Goal: Task Accomplishment & Management: Use online tool/utility

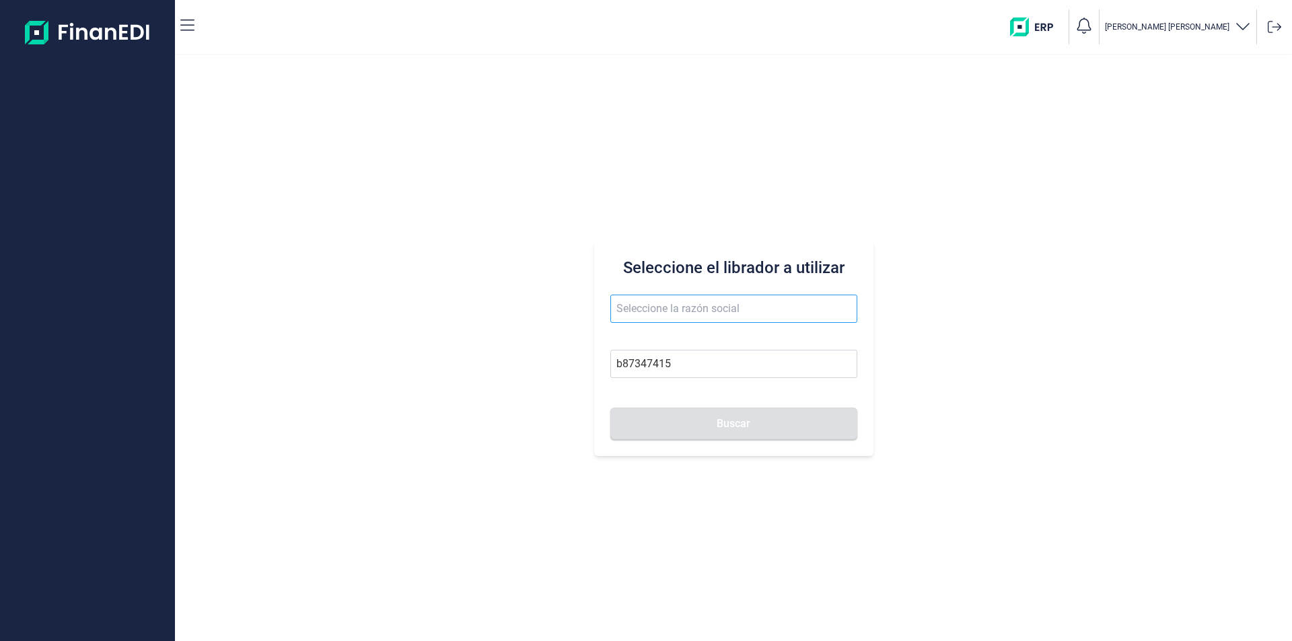
type input "b87347415"
click at [656, 308] on input "text" at bounding box center [733, 309] width 247 height 28
click at [634, 365] on input "b87347415" at bounding box center [733, 364] width 247 height 28
click at [645, 362] on input "b87347415" at bounding box center [733, 364] width 247 height 28
click at [662, 362] on input "b87347415" at bounding box center [733, 364] width 247 height 28
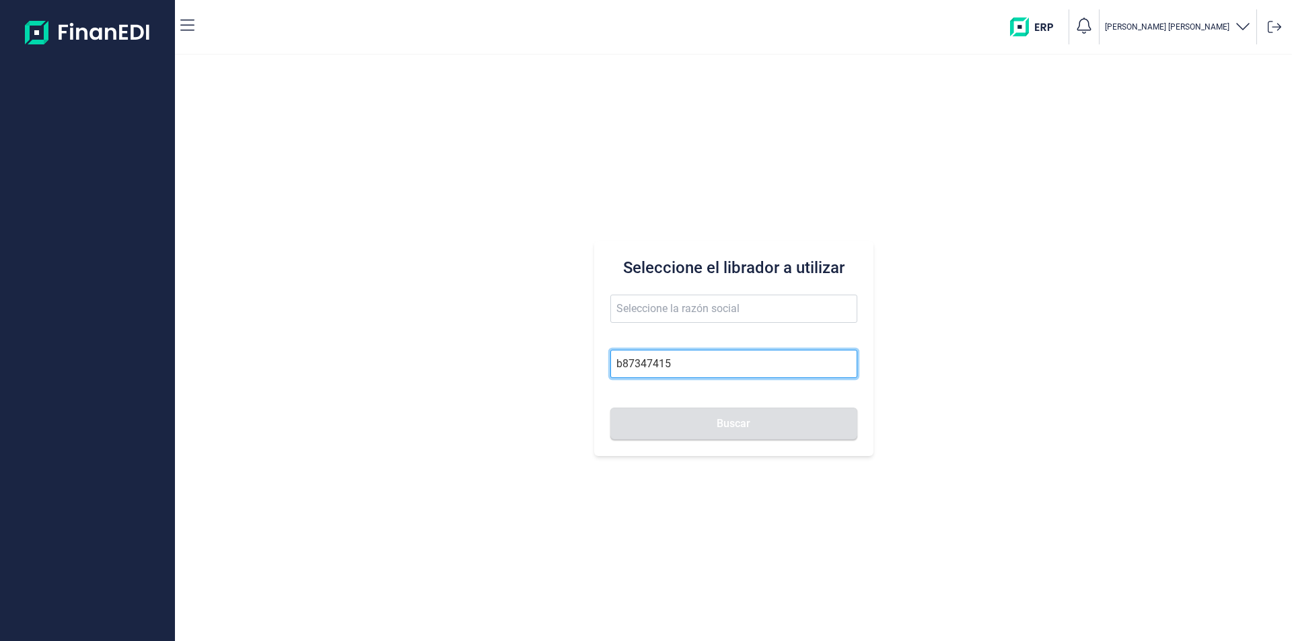
click at [698, 363] on input "b87347415" at bounding box center [733, 364] width 247 height 28
drag, startPoint x: 511, startPoint y: 333, endPoint x: 538, endPoint y: 324, distance: 29.2
click at [511, 333] on div "Seleccione el librador a utilizar b87347415 Buscar" at bounding box center [733, 348] width 1117 height 586
drag, startPoint x: 697, startPoint y: 372, endPoint x: 588, endPoint y: 363, distance: 110.1
click at [588, 363] on div "Seleccione el librador a utilizar b87347415 Buscar" at bounding box center [733, 348] width 1117 height 586
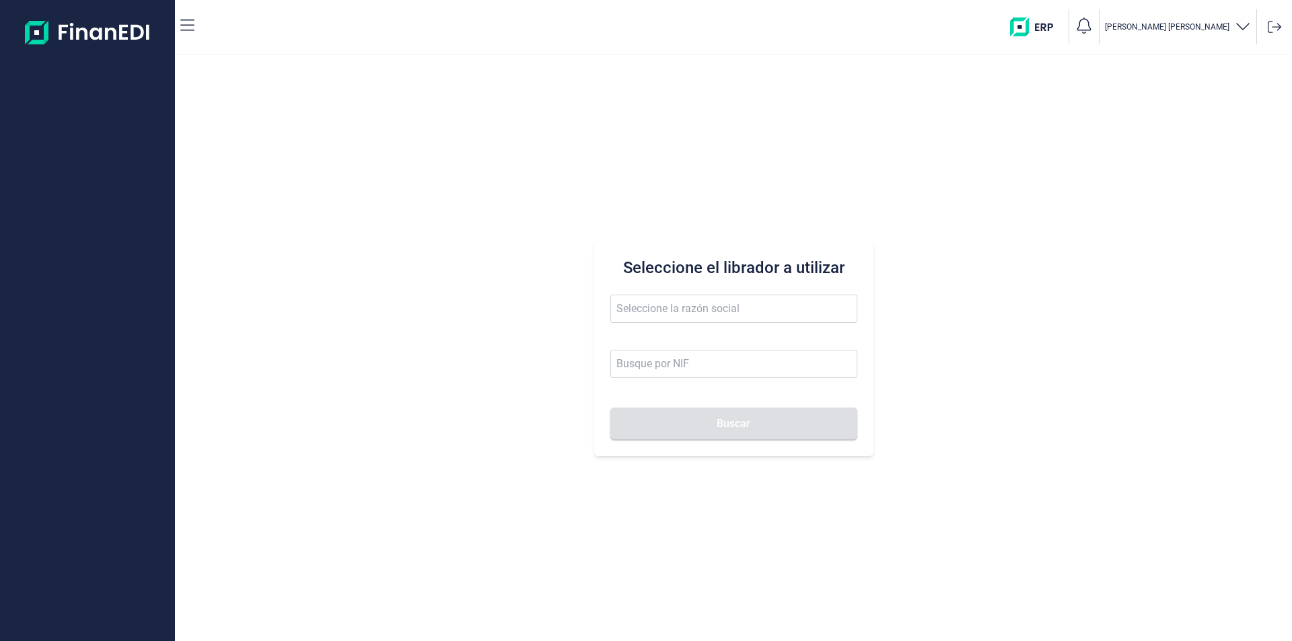
click at [532, 285] on div "Seleccione el librador a utilizar Buscar" at bounding box center [733, 348] width 1117 height 586
click at [636, 311] on input "text" at bounding box center [733, 309] width 247 height 28
click at [678, 345] on li "UN2 MAS NOSTRA SL" at bounding box center [733, 341] width 247 height 27
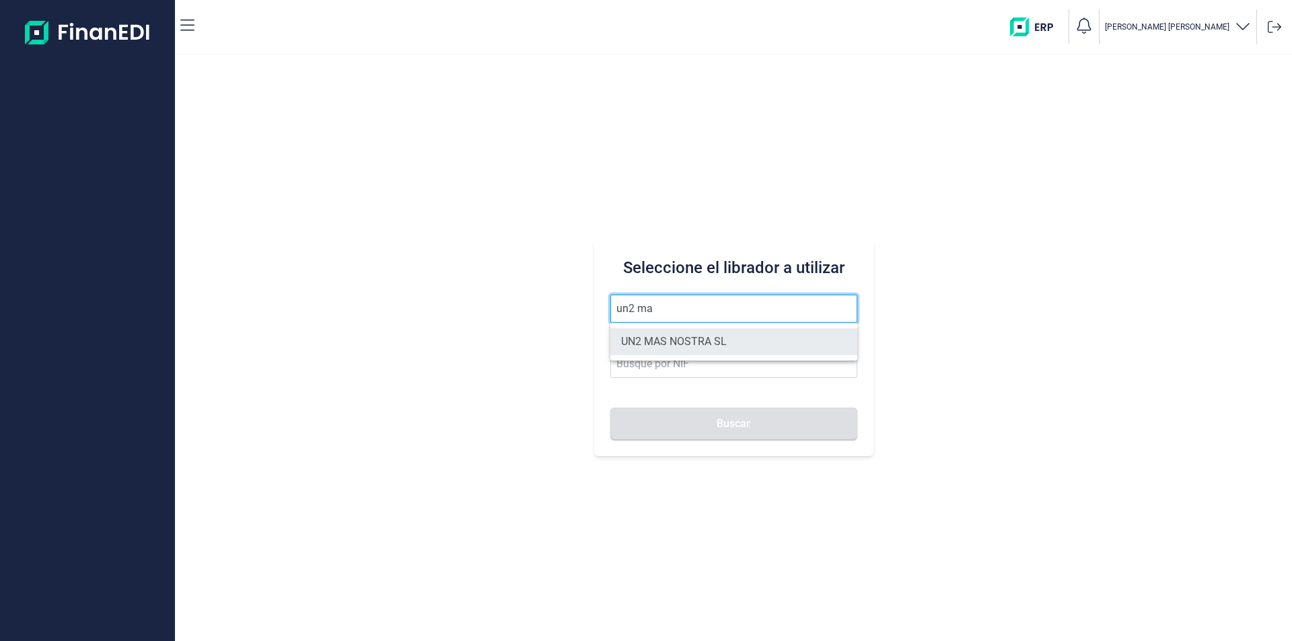
type input "UN2 MAS NOSTRA SL"
type input "B19775030"
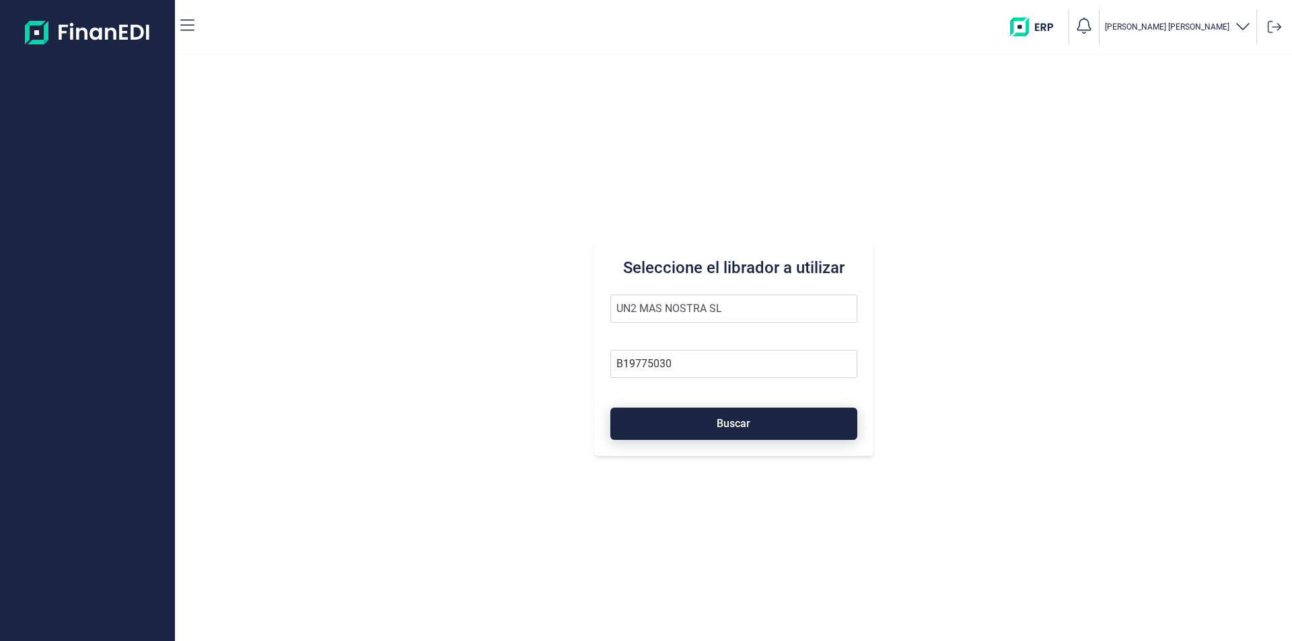
click at [693, 418] on button "Buscar" at bounding box center [733, 424] width 247 height 32
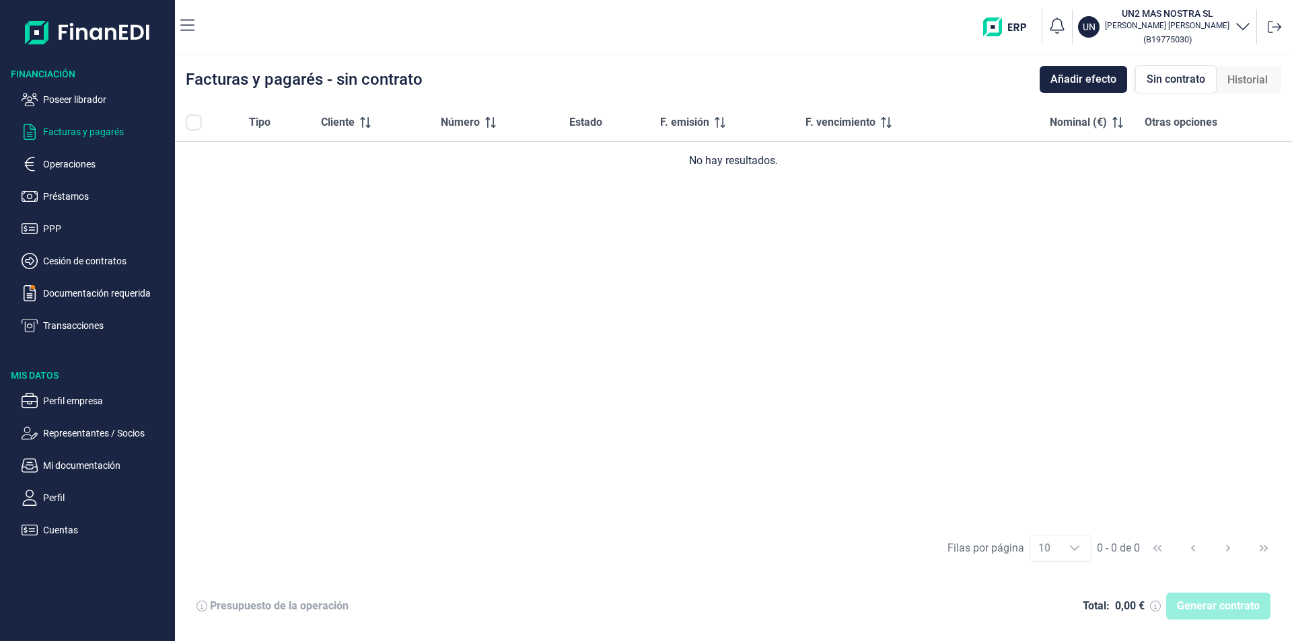
click at [98, 133] on p "Facturas y pagarés" at bounding box center [106, 132] width 127 height 16
click at [100, 131] on p "Facturas y pagarés" at bounding box center [106, 132] width 127 height 16
click at [1079, 76] on span "Añadir efecto" at bounding box center [1084, 79] width 66 height 16
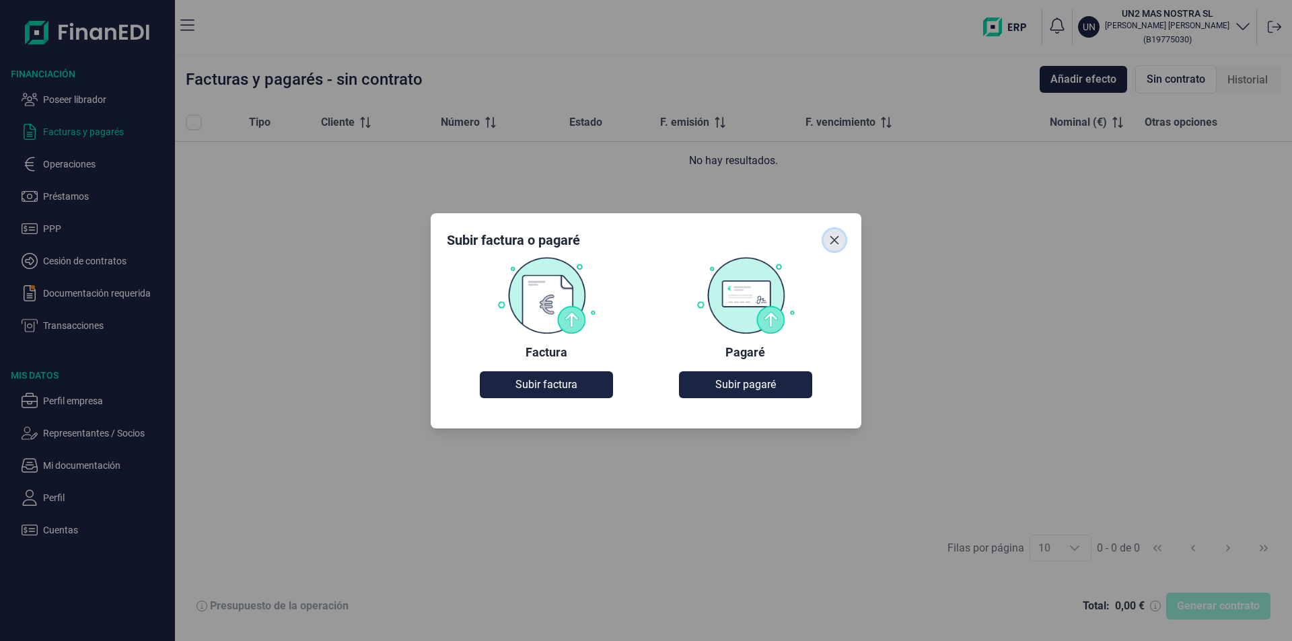
click at [835, 236] on icon "Close" at bounding box center [834, 240] width 11 height 11
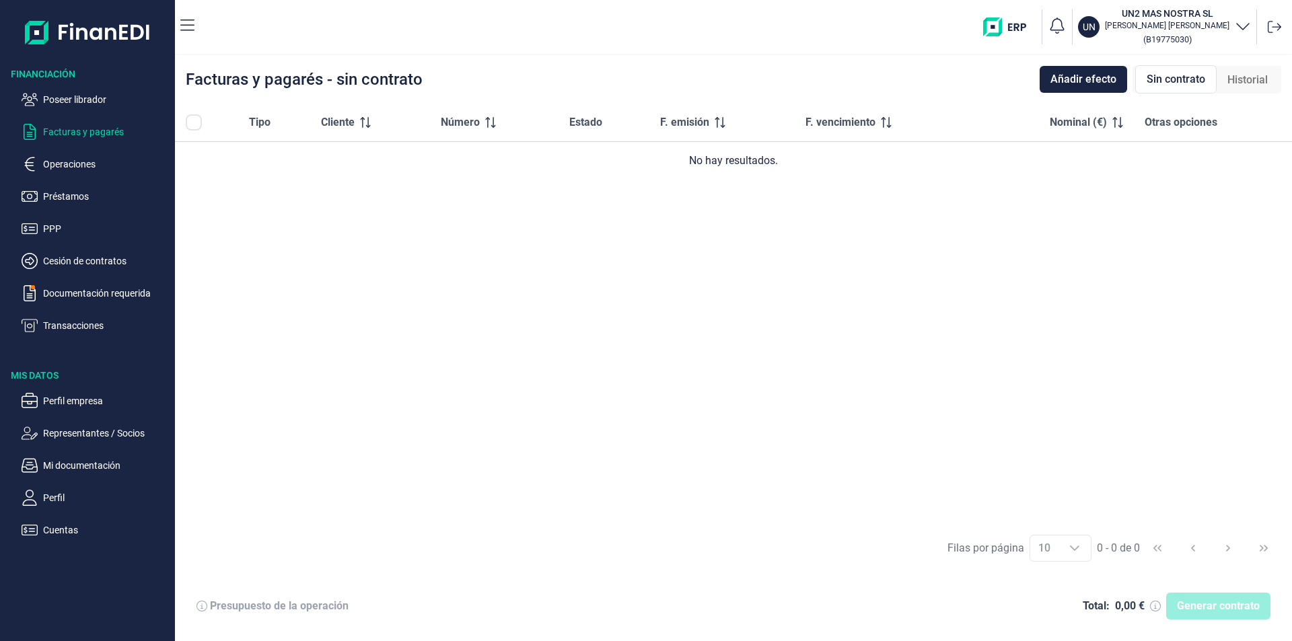
click at [996, 258] on div "Tipo Cliente Número Estado F. emisión F. vencimiento Nominal (€) Otras opciones…" at bounding box center [733, 314] width 1117 height 421
